Goal: Task Accomplishment & Management: Use online tool/utility

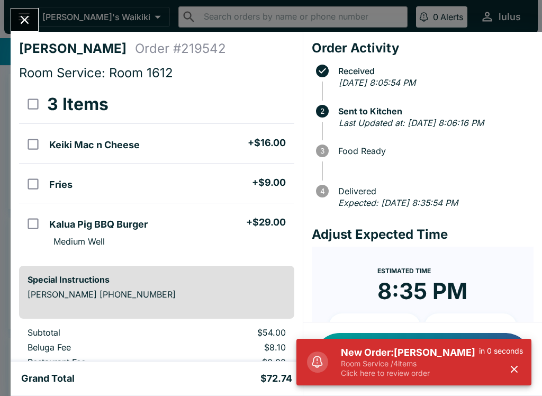
click at [423, 334] on button "Notify Customer Food is Ready" at bounding box center [423, 359] width 218 height 52
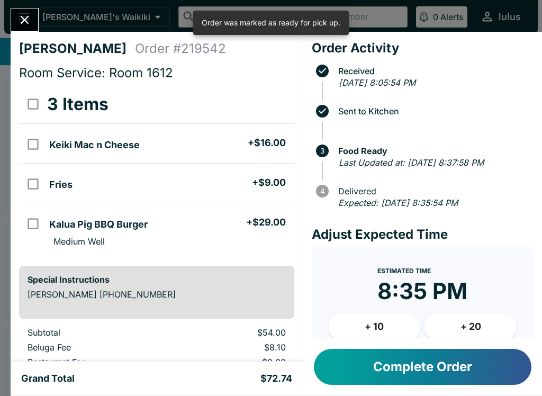
click at [394, 363] on button "Complete Order" at bounding box center [423, 367] width 218 height 36
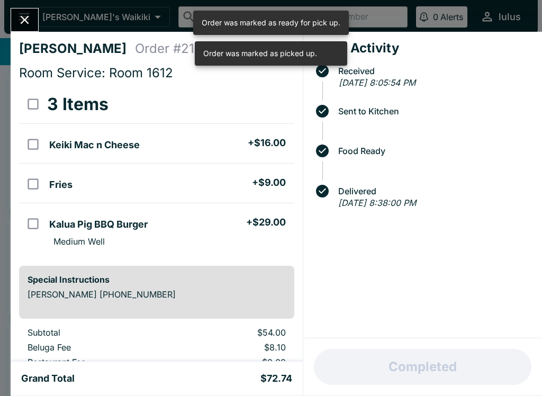
click at [26, 16] on icon "Close" at bounding box center [24, 20] width 14 height 14
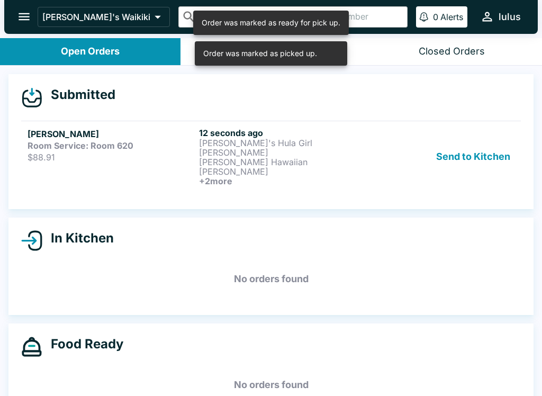
click at [109, 144] on strong "Room Service: Room 620" at bounding box center [81, 145] width 106 height 11
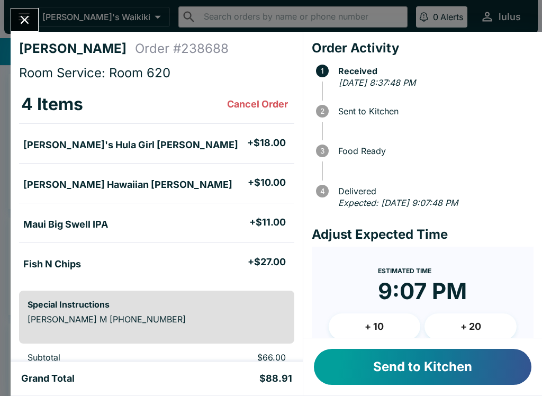
click at [445, 368] on button "Send to Kitchen" at bounding box center [423, 367] width 218 height 36
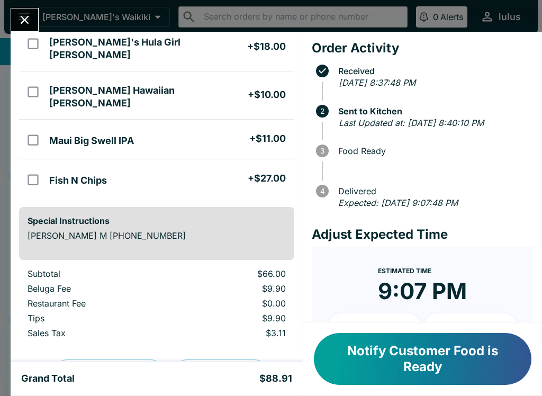
scroll to position [101, 0]
click at [59, 230] on p "[PERSON_NAME] M [PHONE_NUMBER]" at bounding box center [157, 235] width 259 height 11
click at [83, 174] on h5 "Fish N Chips" at bounding box center [78, 180] width 58 height 13
click at [35, 168] on input "orders table" at bounding box center [33, 180] width 24 height 24
checkbox input "false"
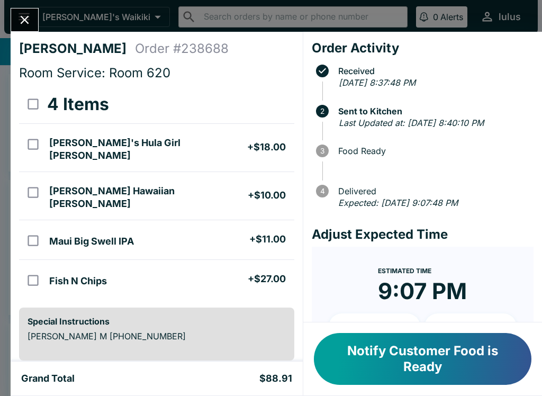
scroll to position [0, 0]
click at [476, 340] on button "Notify Customer Food is Ready" at bounding box center [423, 359] width 218 height 52
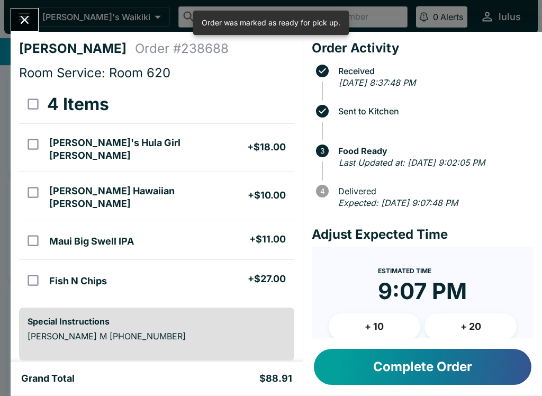
click at [430, 375] on button "Complete Order" at bounding box center [423, 367] width 218 height 36
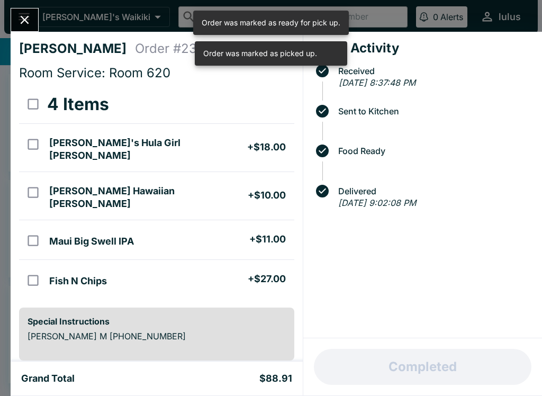
click at [421, 377] on div "Completed" at bounding box center [423, 367] width 239 height 57
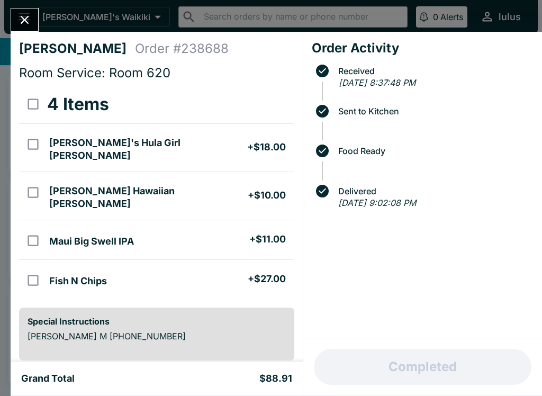
click at [37, 20] on button "Close" at bounding box center [24, 19] width 27 height 23
